Goal: Check status: Check status

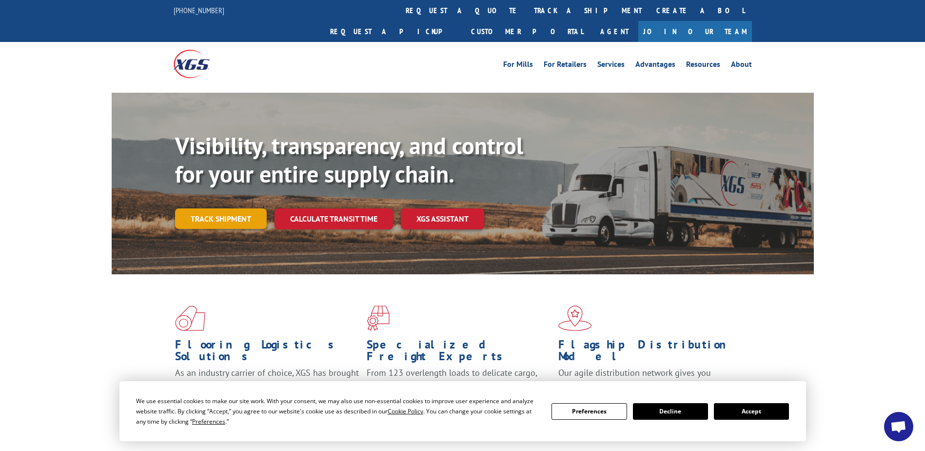
click at [228, 208] on link "Track shipment" at bounding box center [221, 218] width 92 height 20
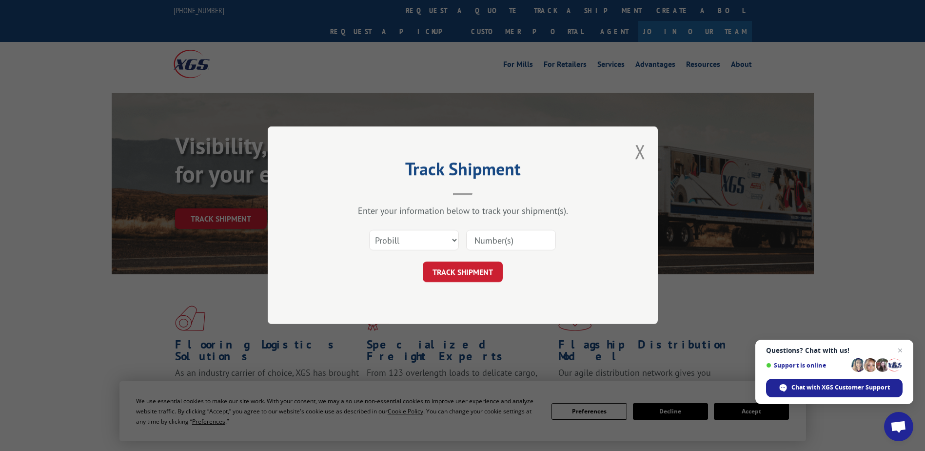
click at [482, 241] on input at bounding box center [511, 240] width 90 height 20
click at [458, 239] on select "Select category... Probill BOL PO" at bounding box center [414, 240] width 90 height 20
select select "bol"
click at [369, 230] on select "Select category... Probill BOL PO" at bounding box center [414, 240] width 90 height 20
click at [479, 238] on input at bounding box center [511, 240] width 90 height 20
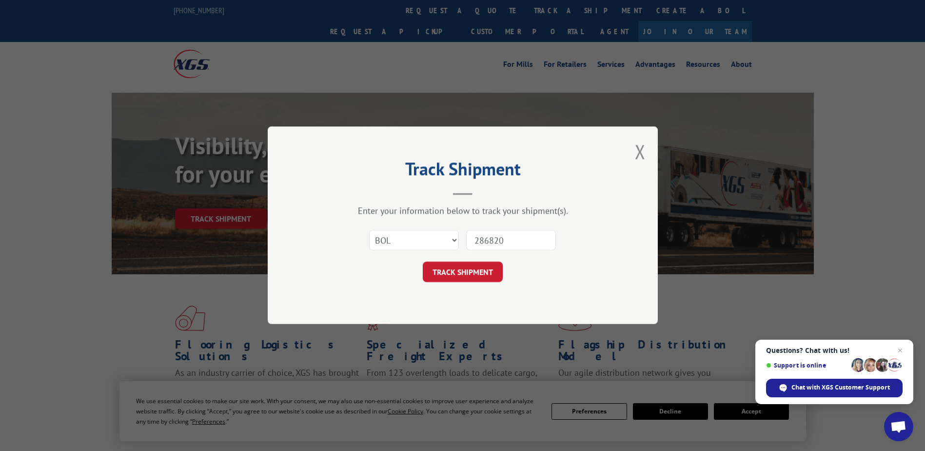
type input "2868202"
click button "TRACK SHIPMENT" at bounding box center [463, 272] width 80 height 20
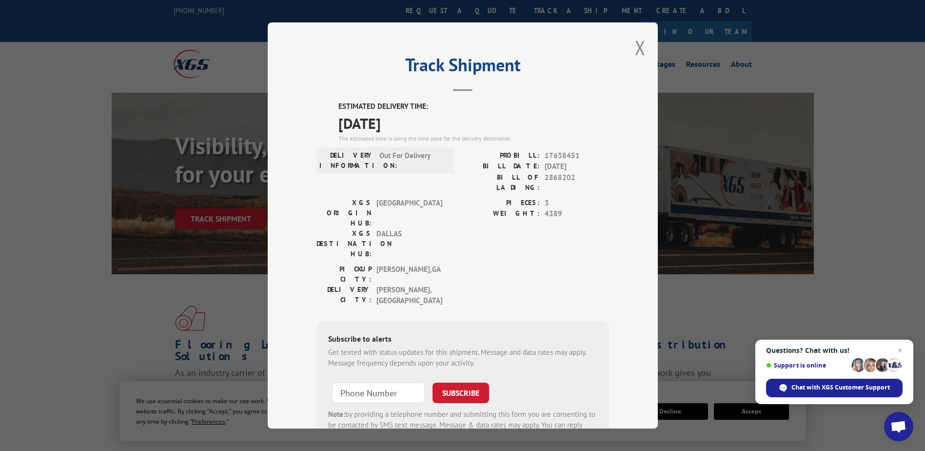
click at [629, 48] on div "Track Shipment ESTIMATED DELIVERY TIME: [DATE] The estimated time is using the …" at bounding box center [463, 225] width 390 height 406
click at [638, 45] on button "Close modal" at bounding box center [640, 48] width 11 height 26
